Goal: Find specific page/section: Find specific page/section

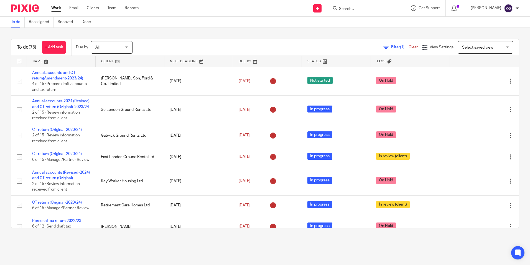
click at [365, 7] on input "Search" at bounding box center [364, 9] width 50 height 5
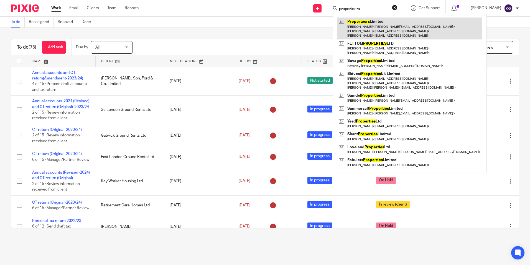
type input "properteers"
click at [366, 27] on link at bounding box center [409, 28] width 145 height 22
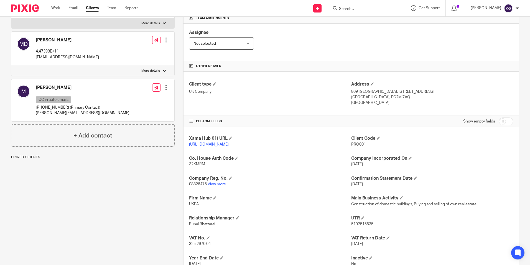
scroll to position [111, 0]
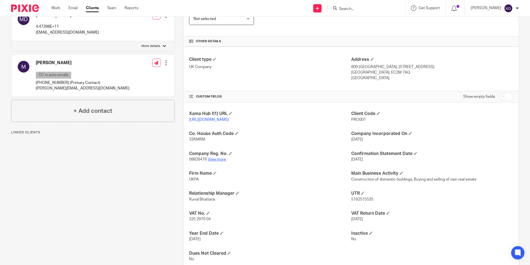
click at [214, 161] on link "View more" at bounding box center [217, 159] width 18 height 4
